Goal: Task Accomplishment & Management: Complete application form

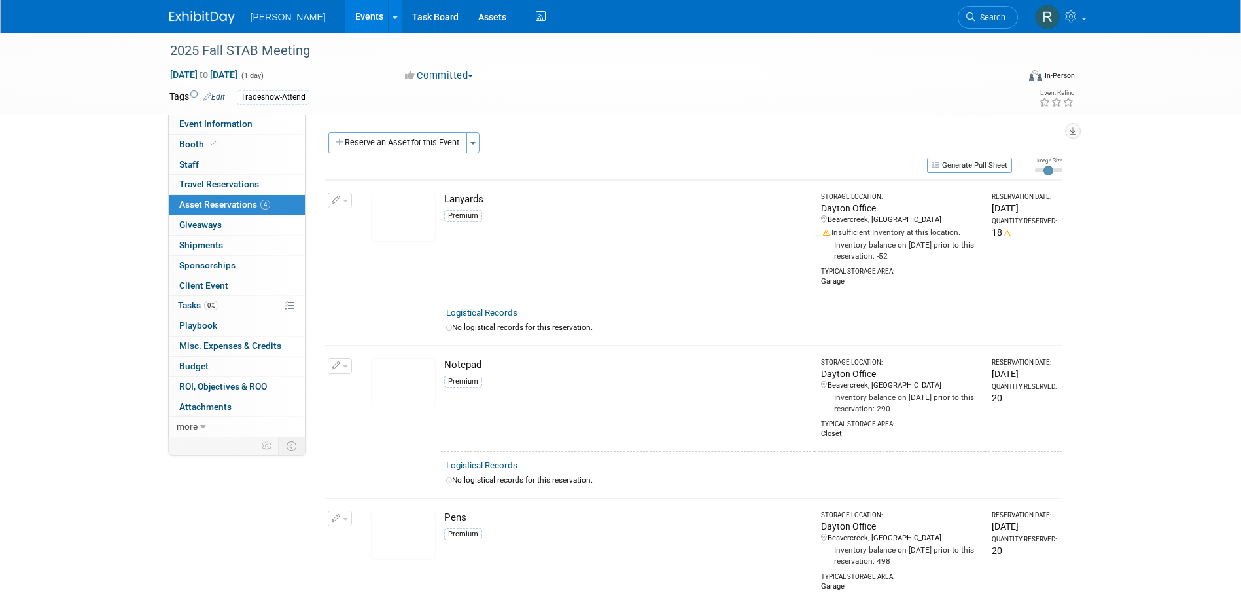
drag, startPoint x: 985, startPoint y: 18, endPoint x: 976, endPoint y: 18, distance: 8.5
click at [985, 18] on span "Search" at bounding box center [991, 17] width 30 height 10
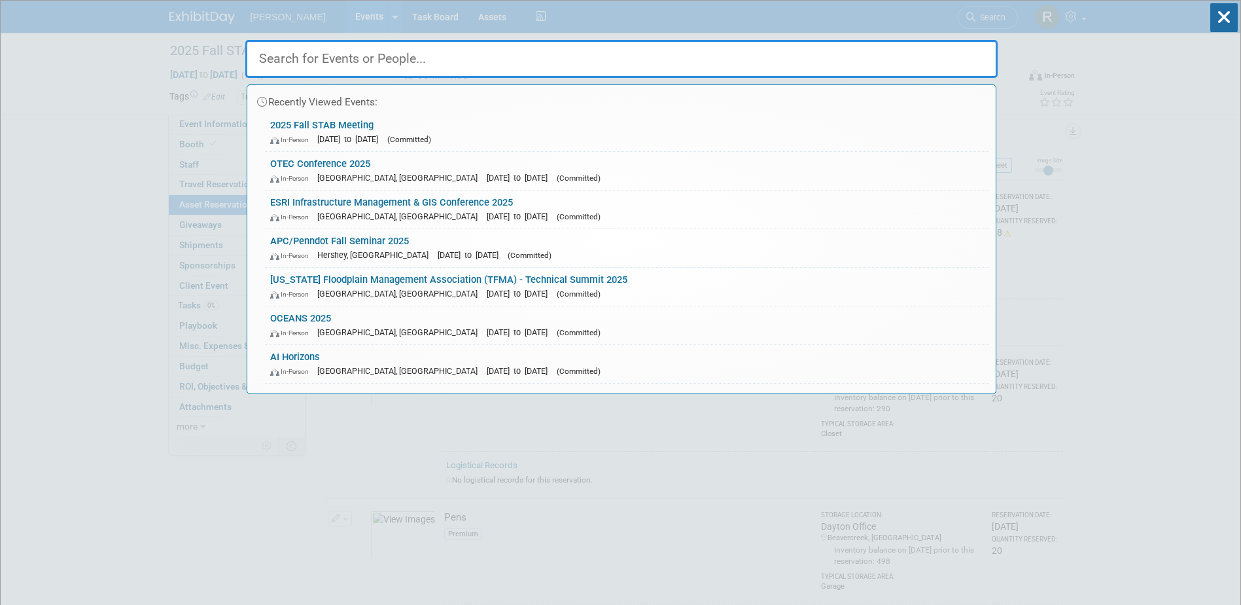
type input "P"
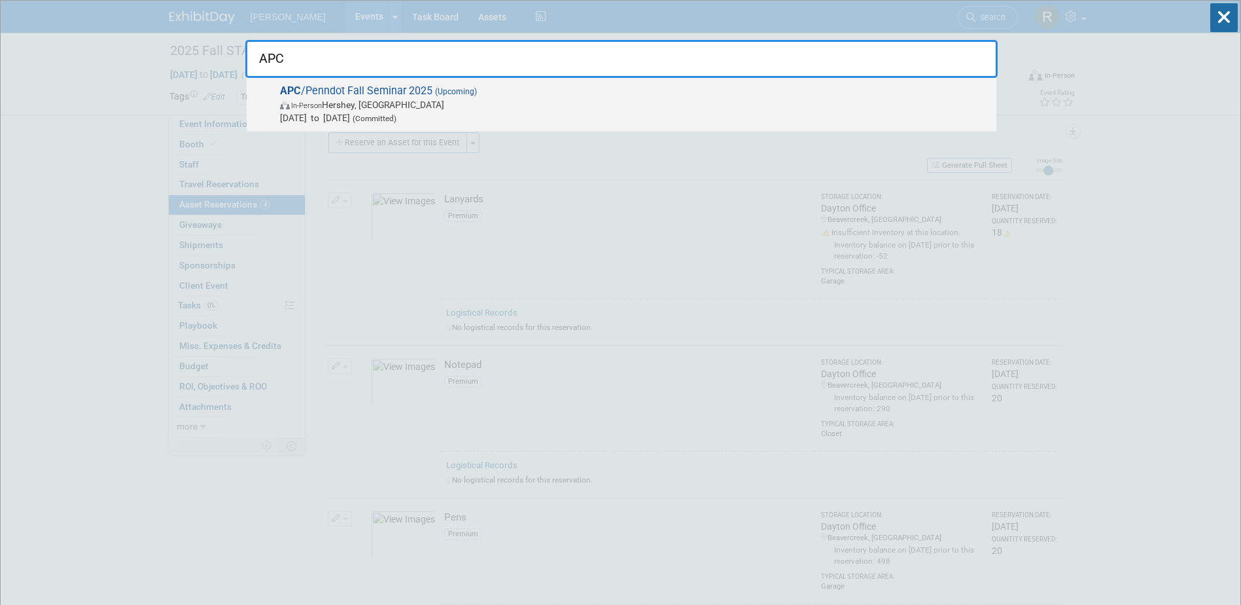
type input "APC"
click at [480, 103] on span "In-Person Hershey, PA" at bounding box center [635, 104] width 710 height 13
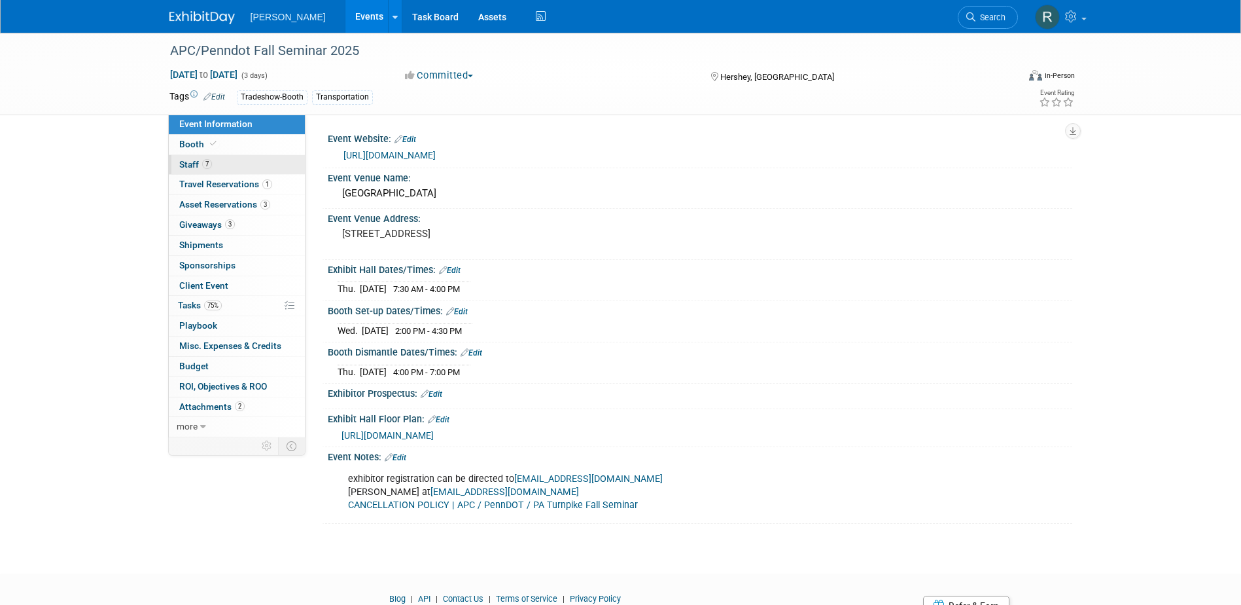
click at [226, 164] on link "7 Staff 7" at bounding box center [237, 165] width 136 height 20
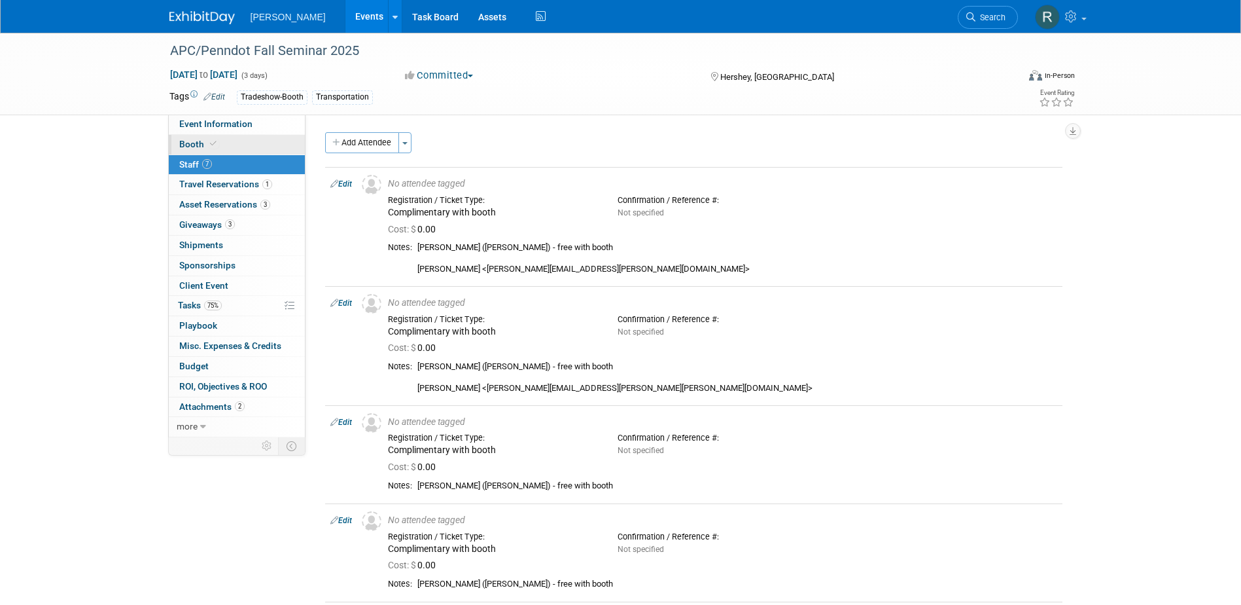
click at [228, 146] on link "Booth" at bounding box center [237, 145] width 136 height 20
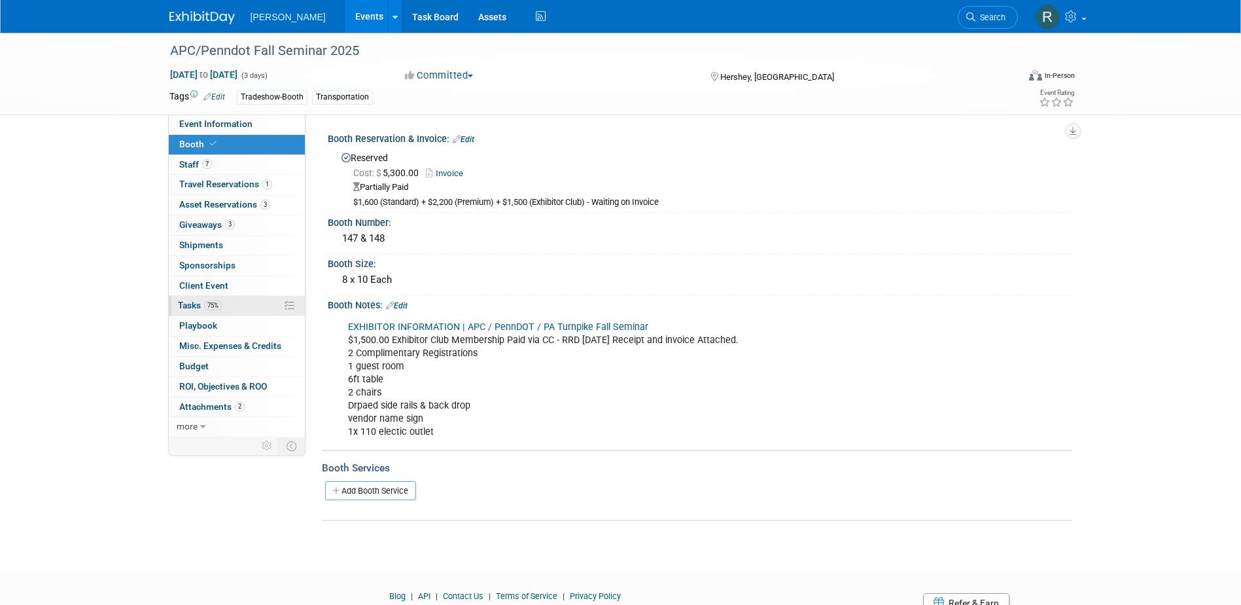
click at [201, 303] on span "Tasks 75%" at bounding box center [200, 305] width 44 height 10
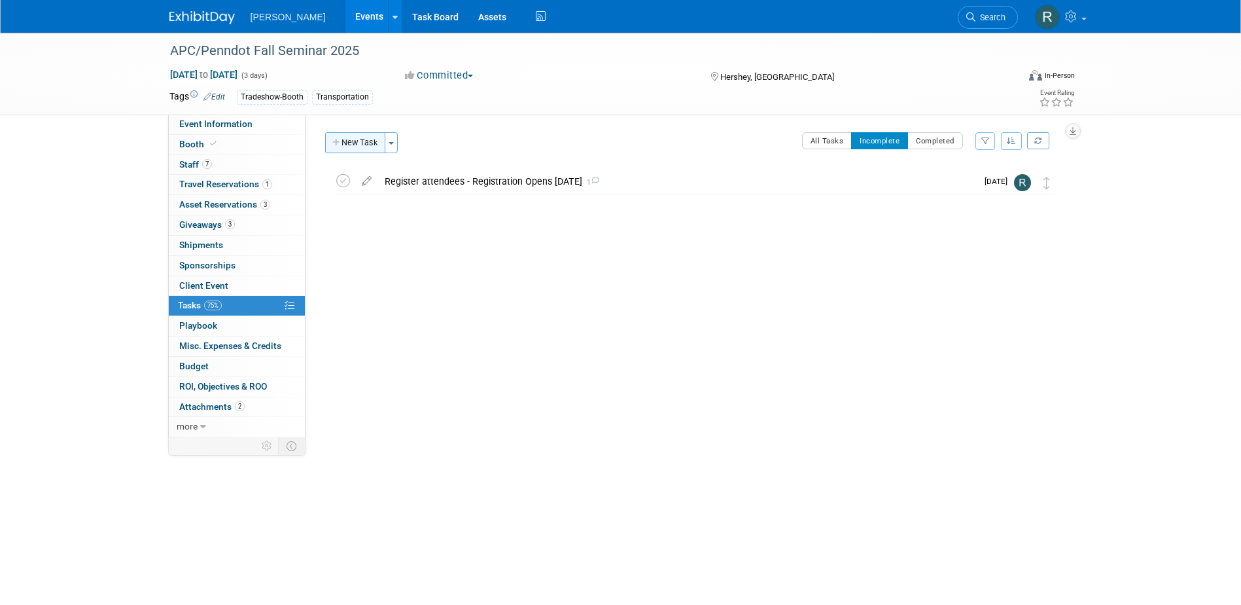
click at [353, 145] on button "New Task" at bounding box center [355, 142] width 60 height 21
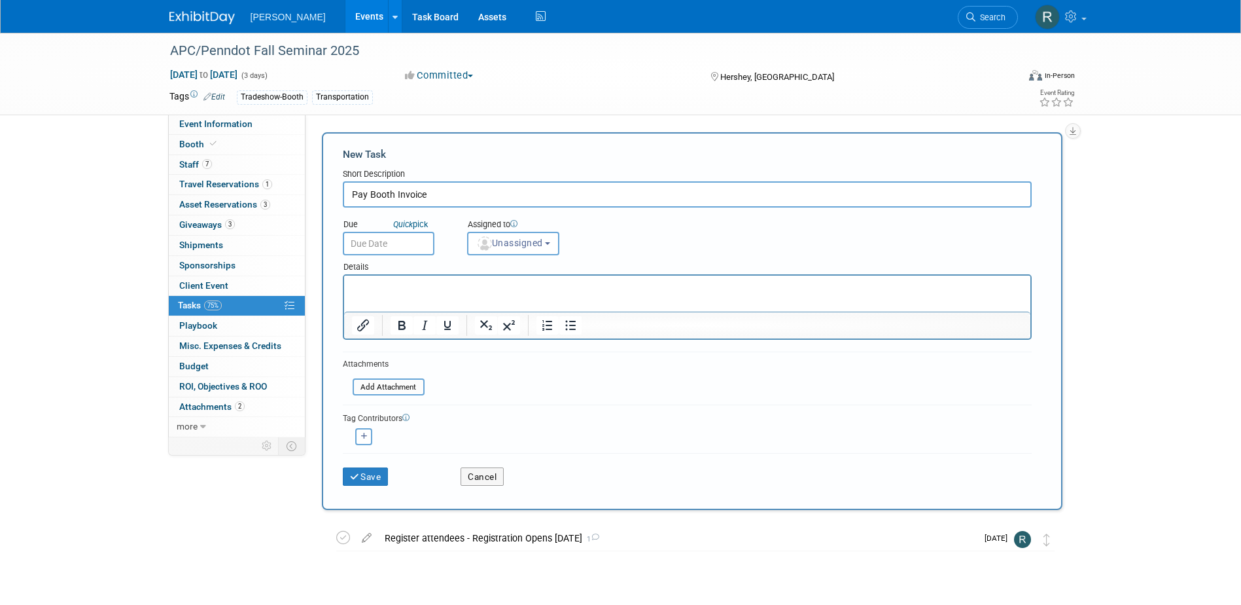
type input "Pay Booth Invoice"
click at [412, 233] on input "text" at bounding box center [389, 244] width 92 height 24
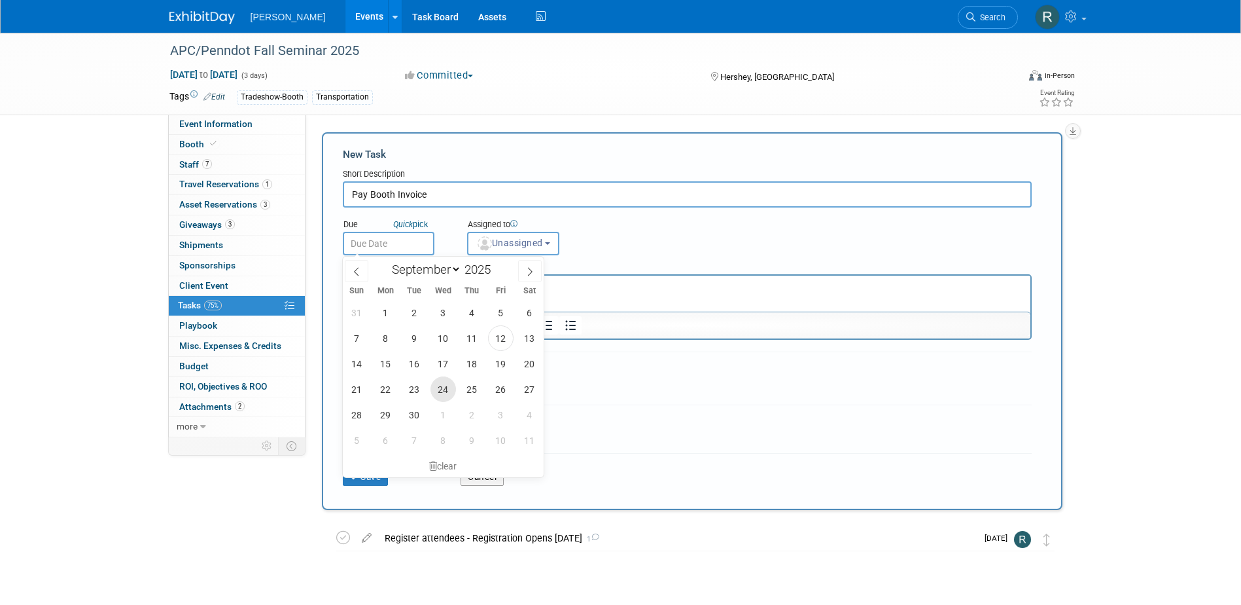
click at [444, 396] on span "24" at bounding box center [444, 389] width 26 height 26
type input "[DATE]"
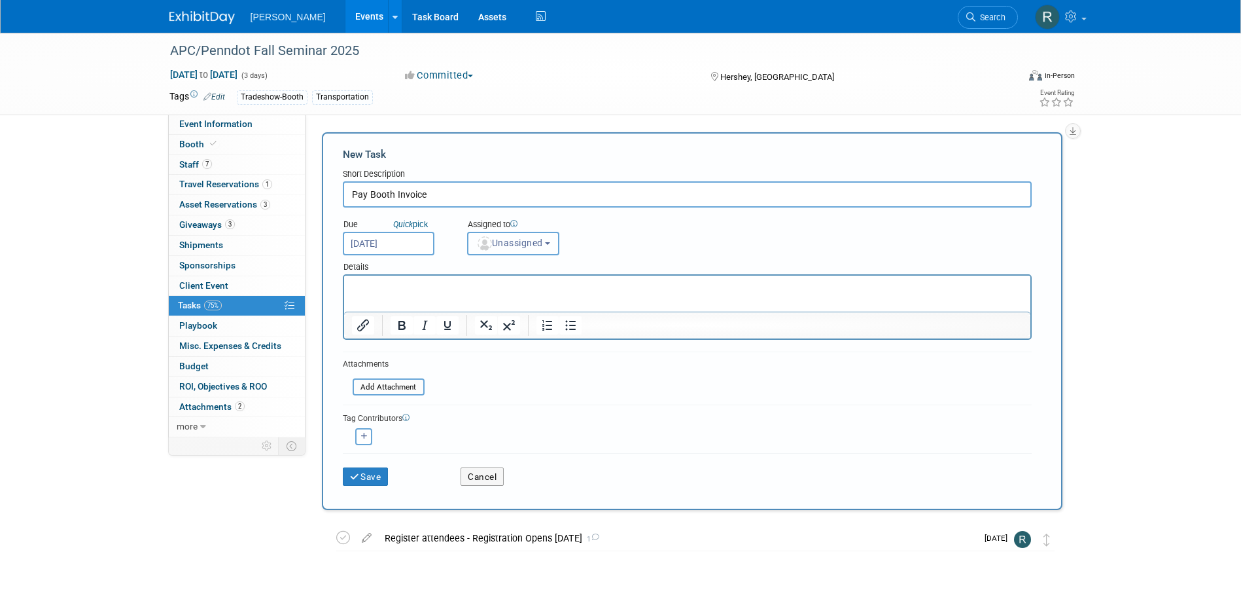
click at [511, 246] on span "Unassigned" at bounding box center [509, 243] width 67 height 10
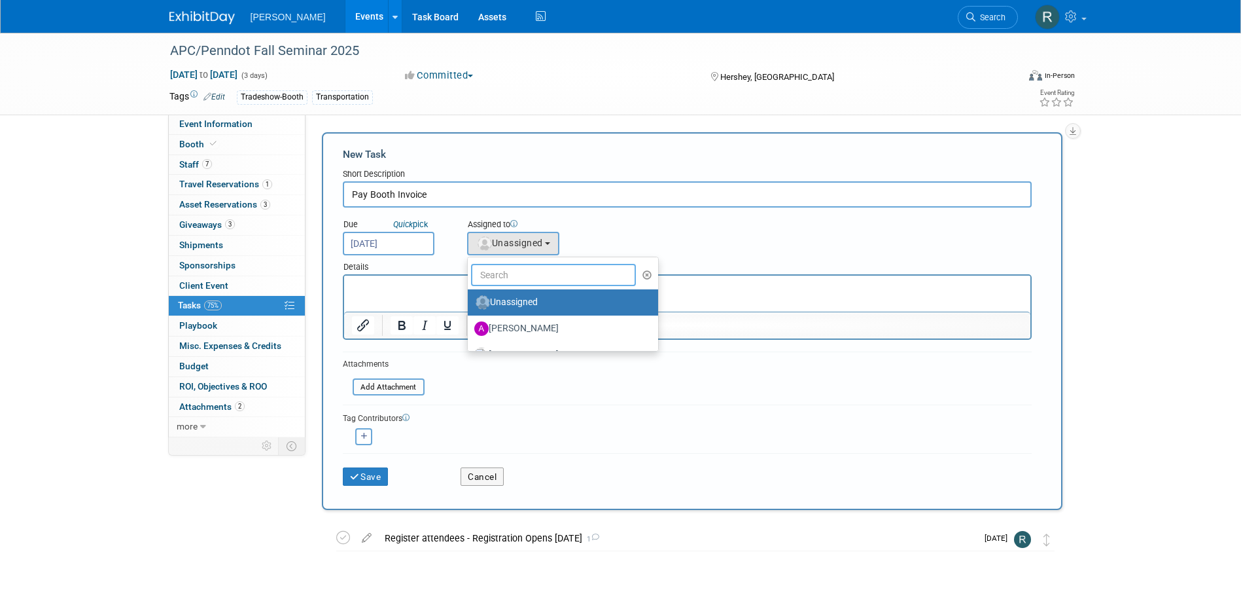
click at [511, 272] on input "text" at bounding box center [554, 275] width 166 height 22
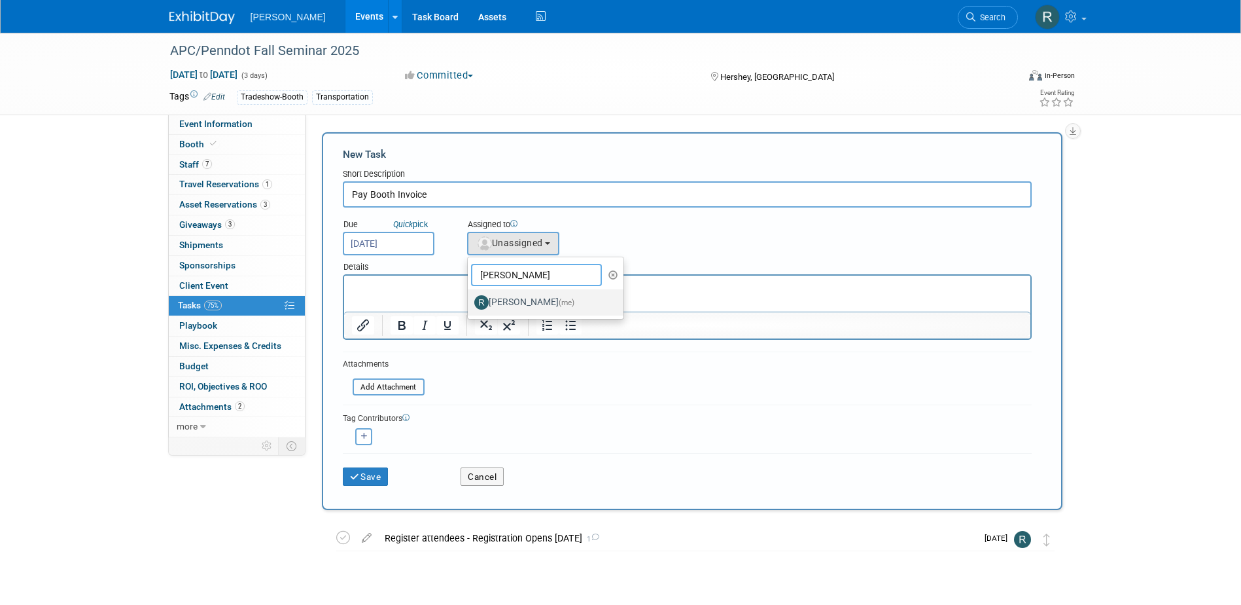
type input "[PERSON_NAME]"
click at [511, 301] on label "[PERSON_NAME] (me)" at bounding box center [542, 302] width 137 height 21
click at [470, 301] on input "[PERSON_NAME] (me)" at bounding box center [465, 300] width 9 height 9
select select "844a177d-a181-44ff-a72a-5731d68e4351"
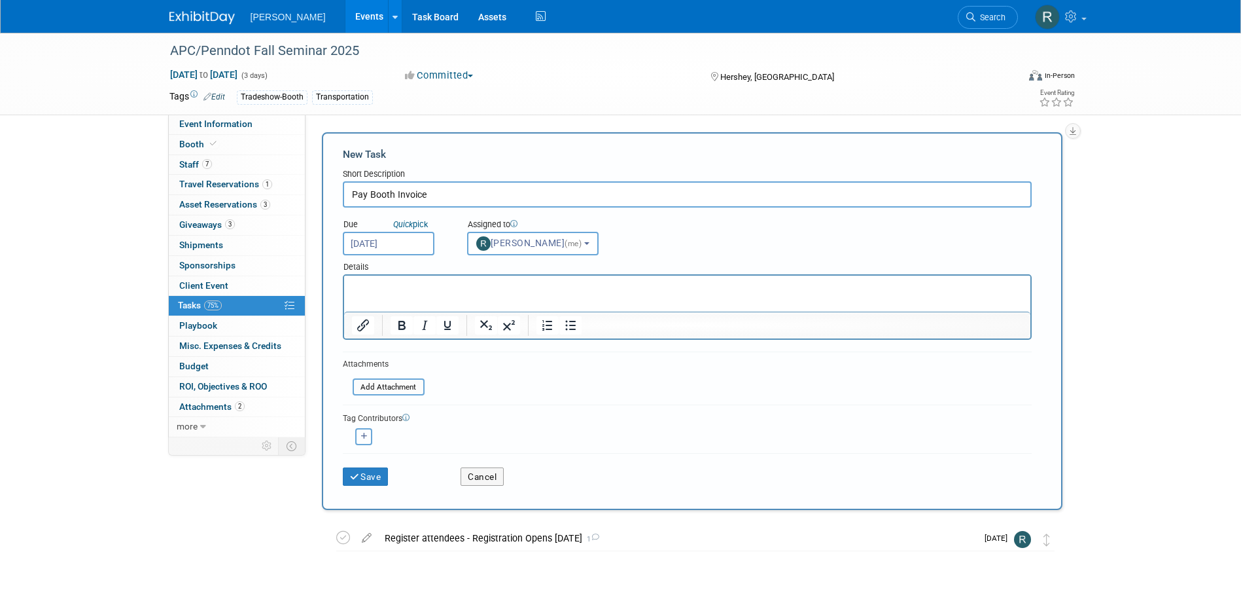
click at [368, 431] on button "button" at bounding box center [363, 436] width 17 height 17
select select
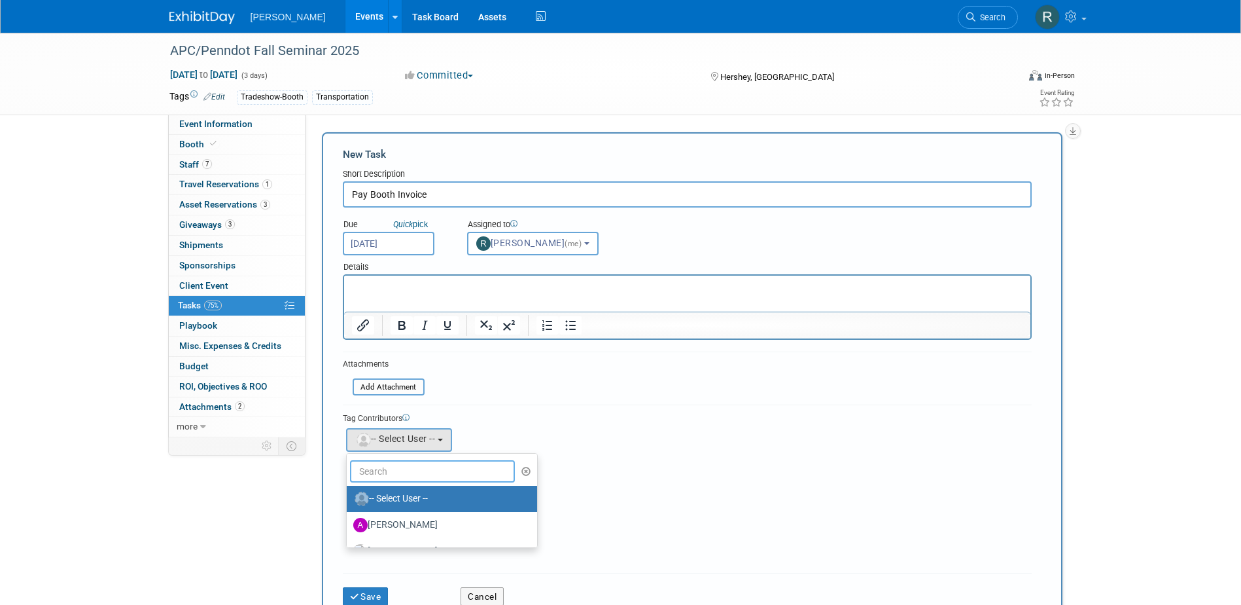
click at [393, 469] on input "text" at bounding box center [433, 471] width 166 height 22
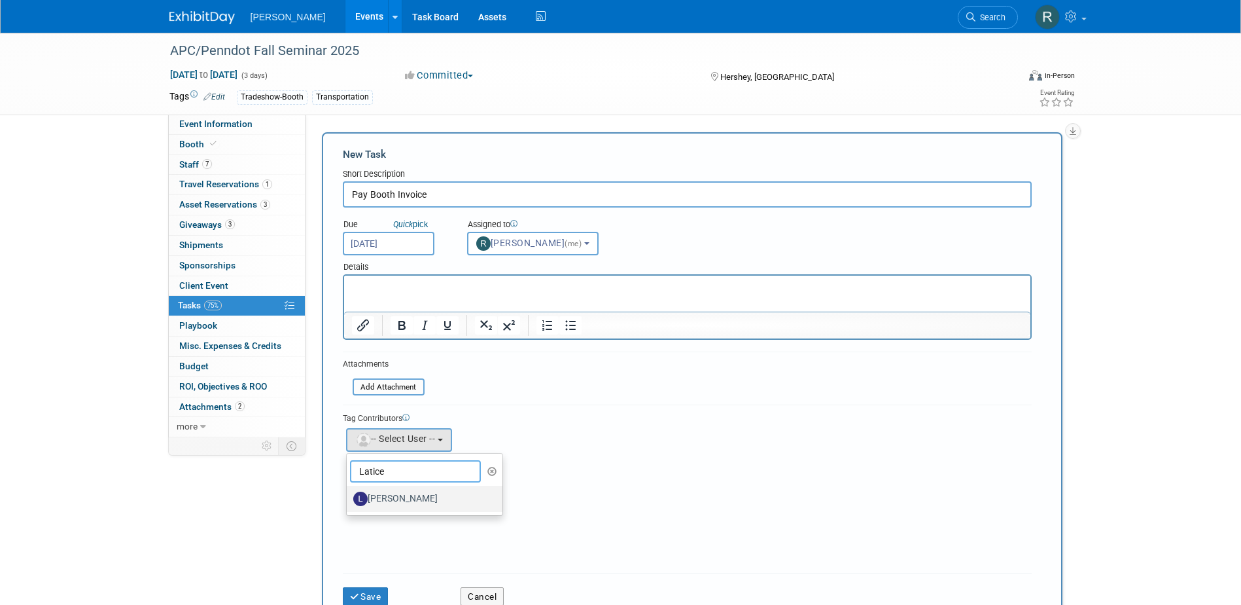
type input "Latice"
click at [397, 503] on label "[PERSON_NAME]" at bounding box center [421, 498] width 137 height 21
click at [349, 501] on input "[PERSON_NAME]" at bounding box center [344, 497] width 9 height 9
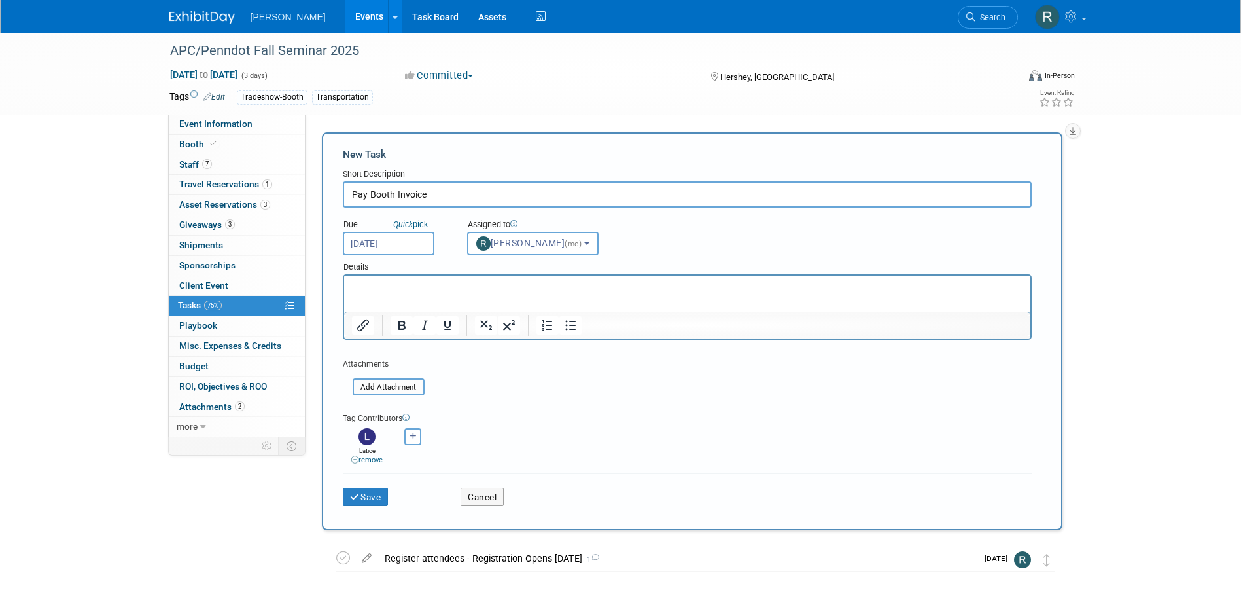
click at [581, 288] on p "Rich Text Area. Press ALT-0 for help." at bounding box center [686, 287] width 671 height 13
click at [380, 496] on button "Save" at bounding box center [366, 497] width 46 height 18
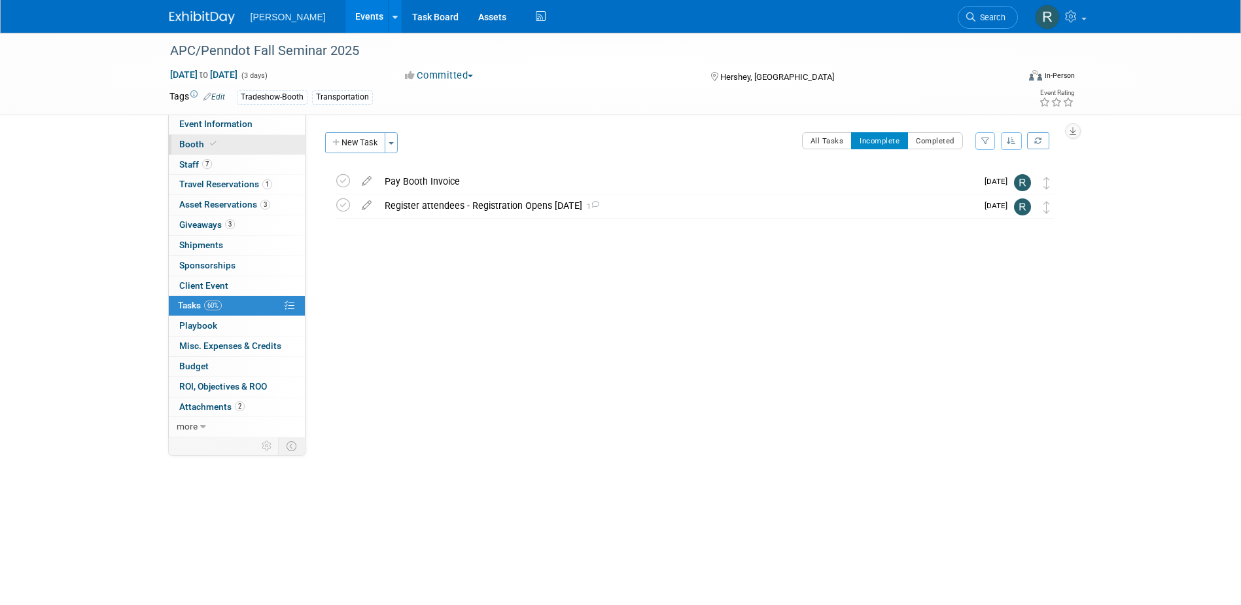
click at [203, 143] on span "Booth" at bounding box center [199, 144] width 40 height 10
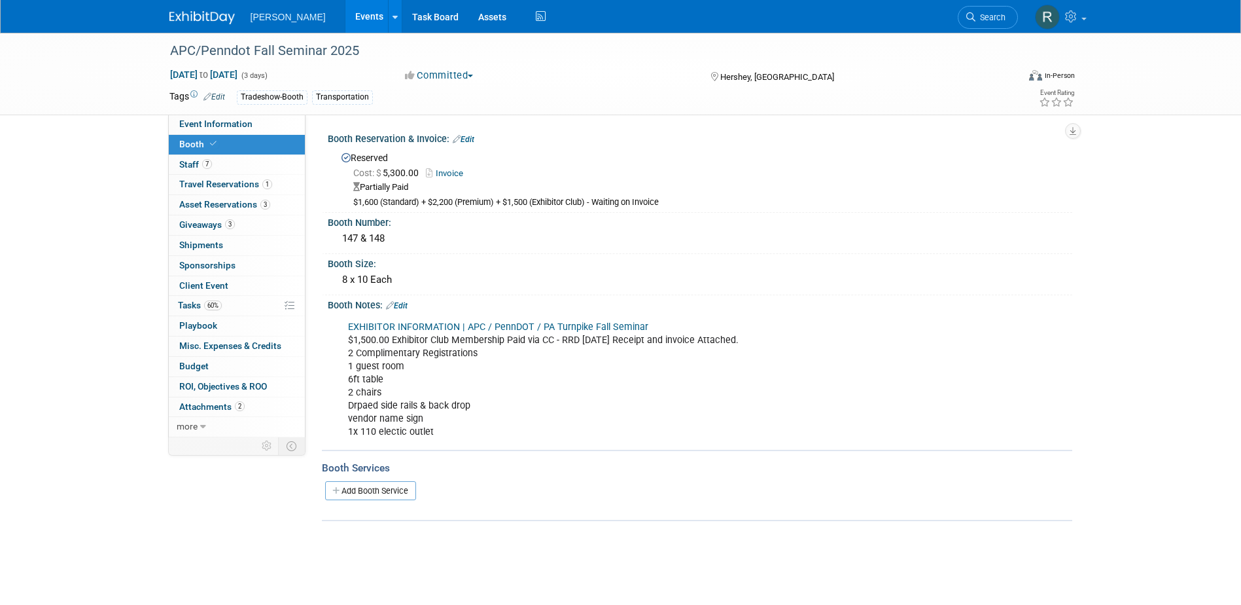
click at [470, 138] on link "Edit" at bounding box center [464, 139] width 22 height 9
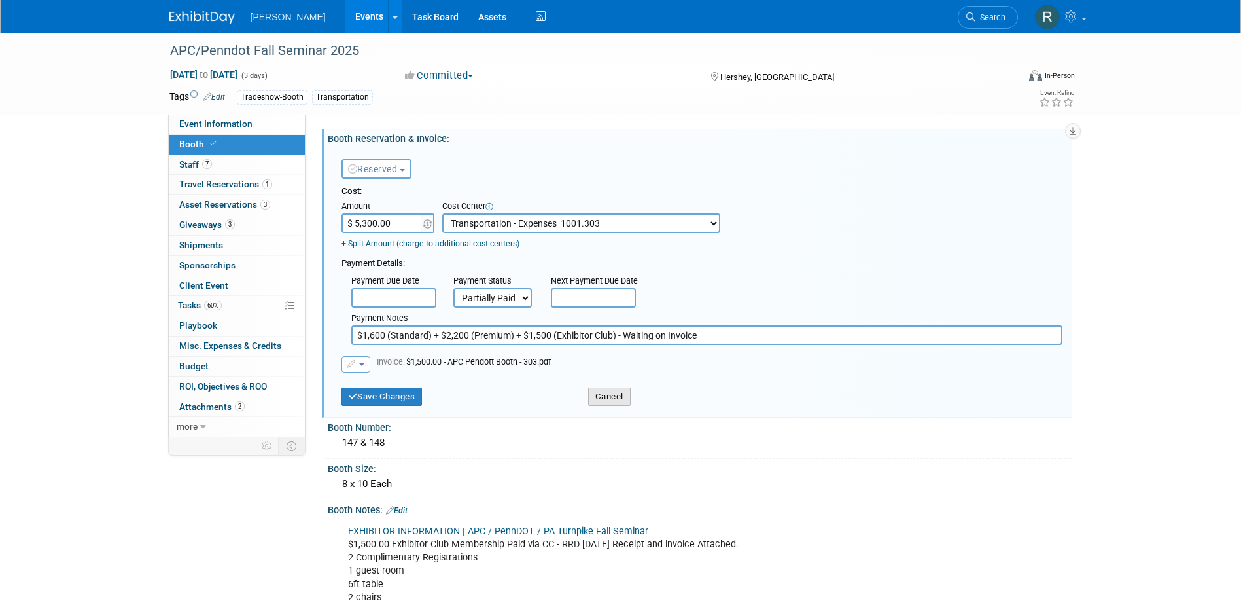
click at [610, 400] on button "Cancel" at bounding box center [609, 396] width 43 height 18
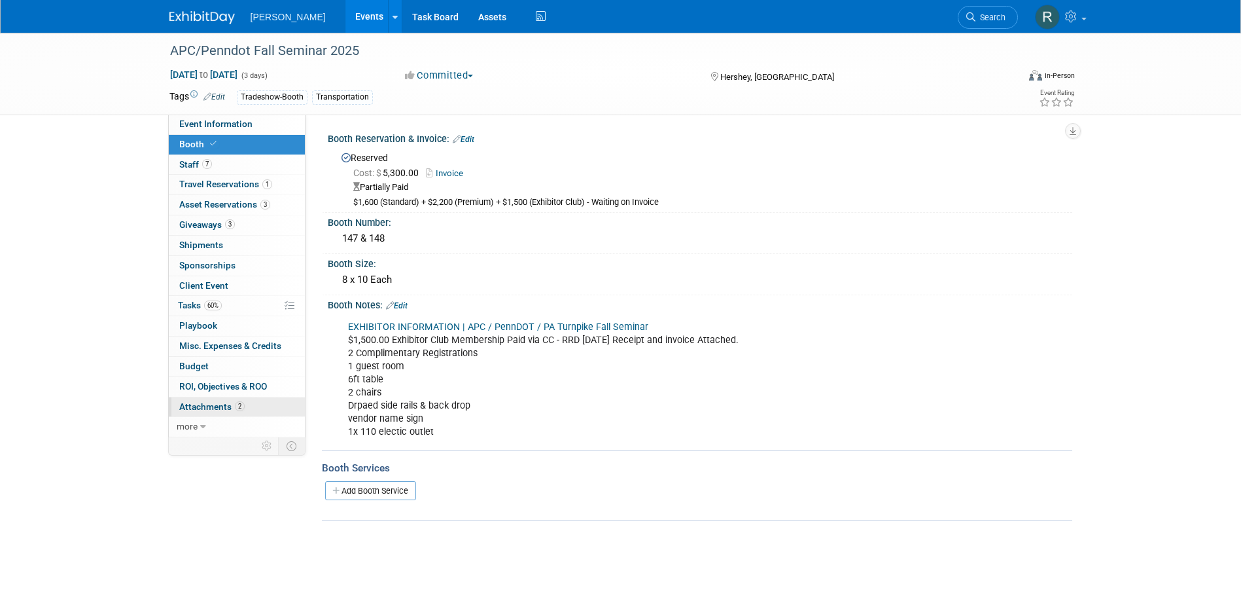
click at [214, 403] on span "Attachments 2" at bounding box center [211, 406] width 65 height 10
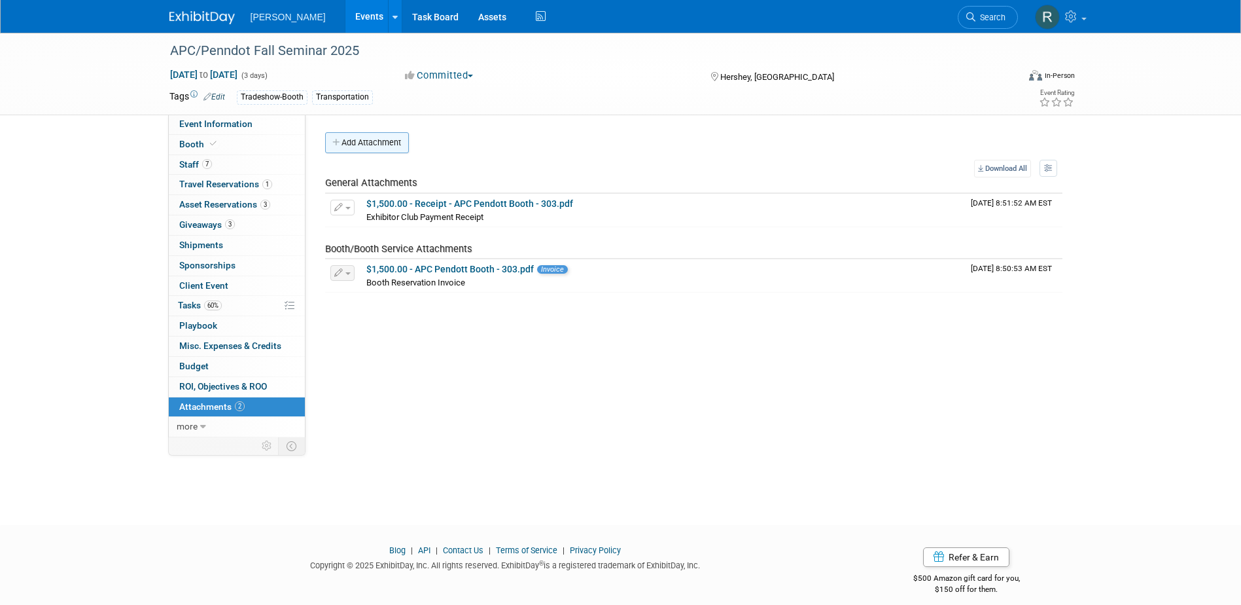
click at [385, 140] on button "Add Attachment" at bounding box center [367, 142] width 84 height 21
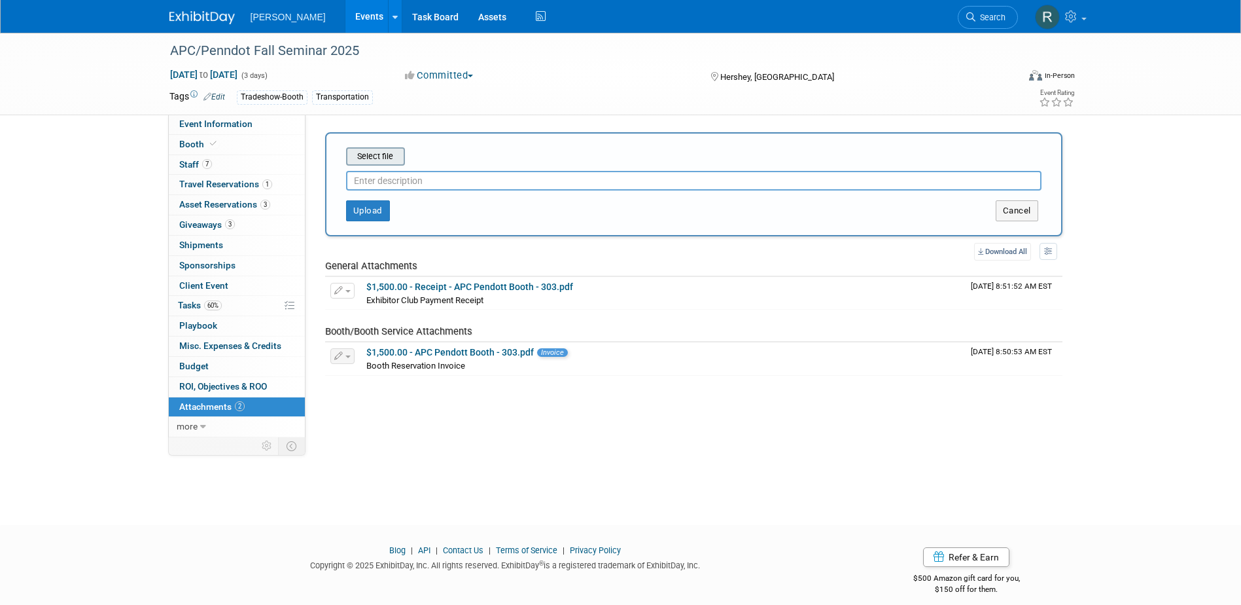
click at [385, 157] on input "file" at bounding box center [326, 157] width 156 height 16
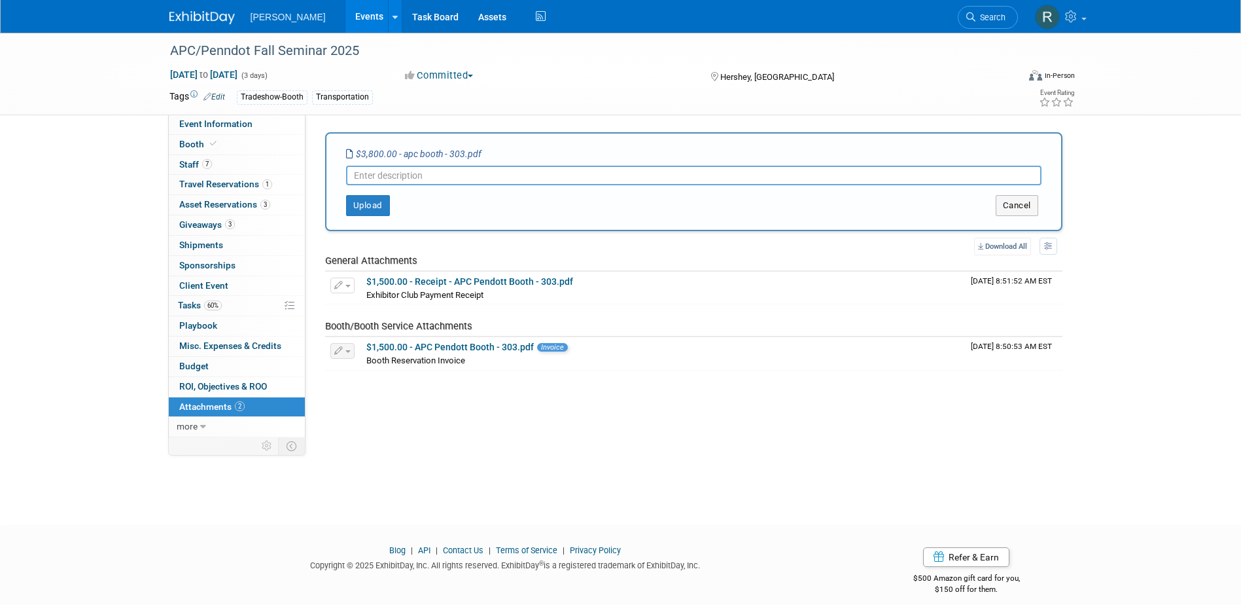
click at [402, 176] on input "text" at bounding box center [694, 176] width 696 height 20
type input "Balance for booths"
click at [368, 205] on button "Upload" at bounding box center [368, 205] width 44 height 21
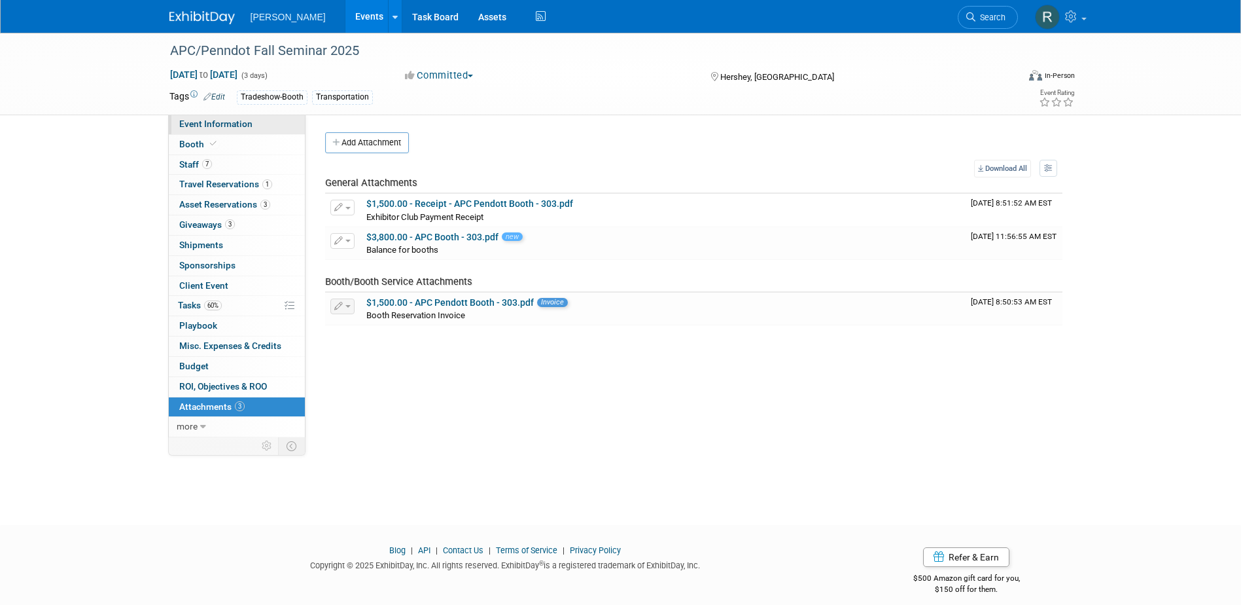
click at [217, 126] on span "Event Information" at bounding box center [215, 123] width 73 height 10
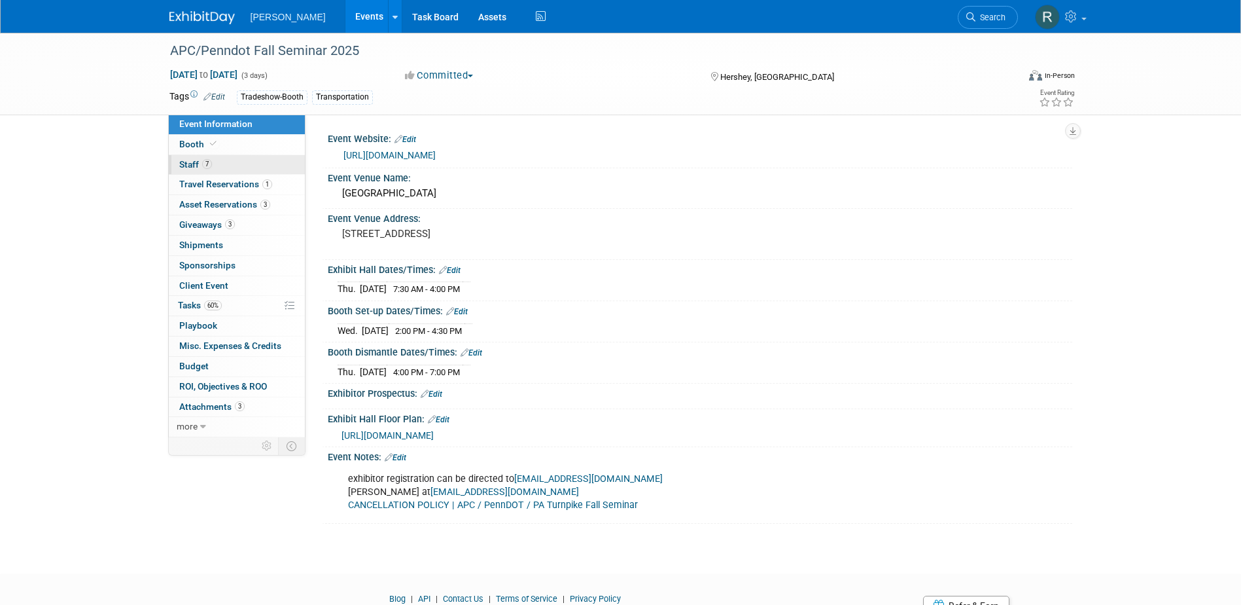
drag, startPoint x: 226, startPoint y: 168, endPoint x: 253, endPoint y: 173, distance: 27.2
click at [226, 168] on link "7 Staff 7" at bounding box center [237, 165] width 136 height 20
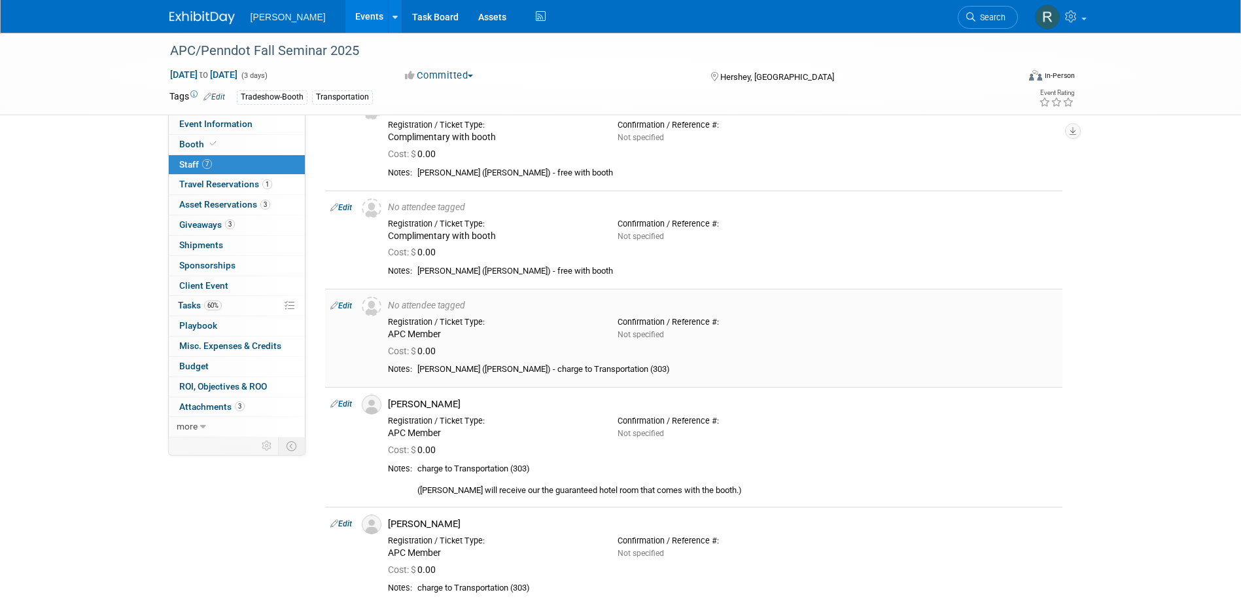
scroll to position [327, 0]
